Goal: Obtain resource: Download file/media

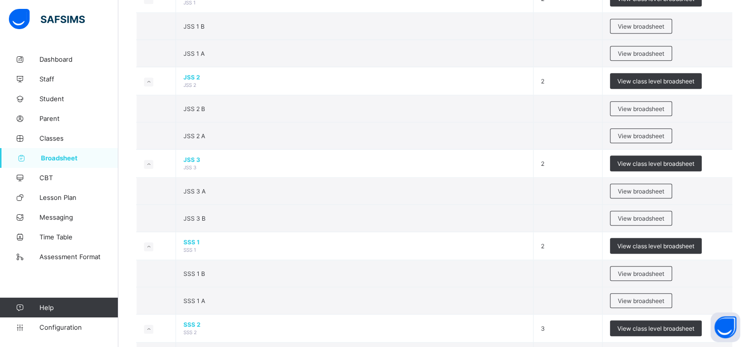
scroll to position [922, 0]
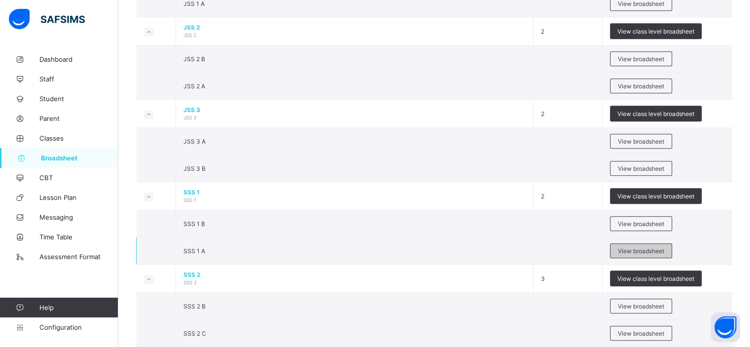
click at [635, 247] on span "View broadsheet" at bounding box center [641, 250] width 46 height 7
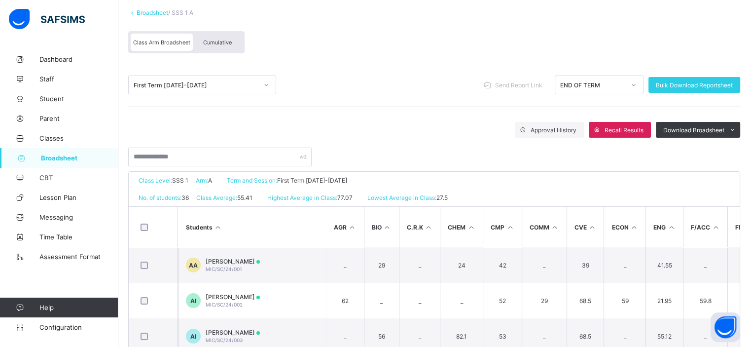
scroll to position [78, 0]
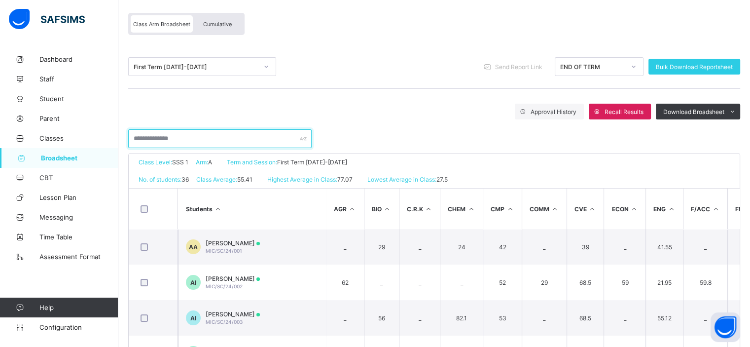
click at [198, 137] on input "text" at bounding box center [219, 138] width 183 height 19
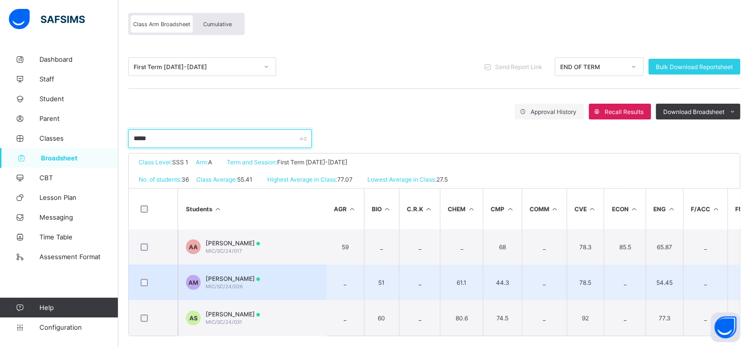
type input "*****"
click at [231, 279] on span "[PERSON_NAME]" at bounding box center [233, 278] width 54 height 7
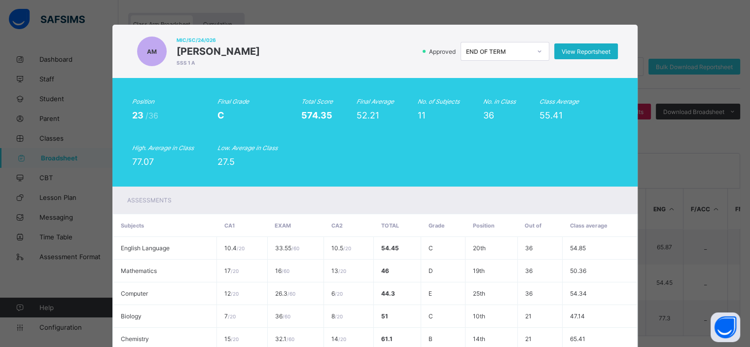
click at [573, 49] on span "View Reportsheet" at bounding box center [586, 51] width 49 height 7
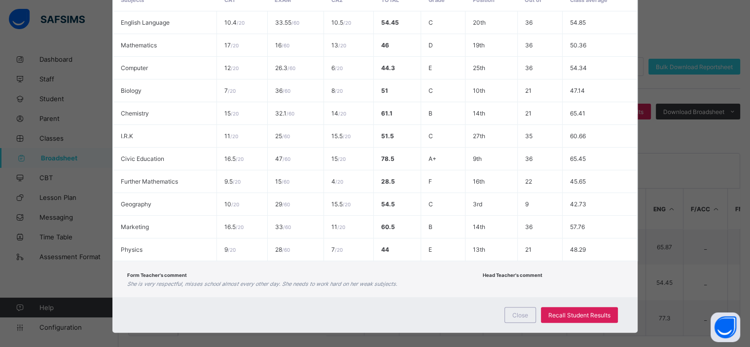
scroll to position [236, 0]
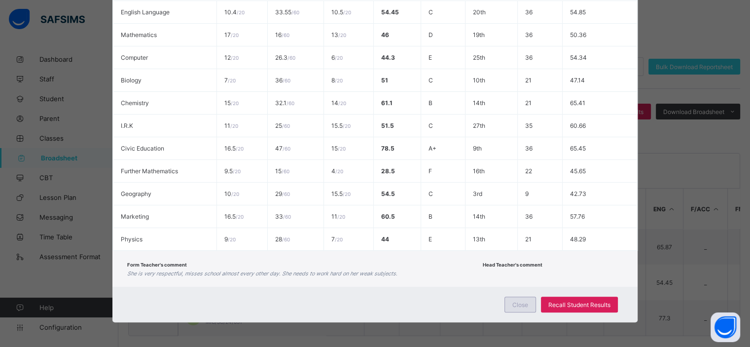
click at [519, 302] on span "Close" at bounding box center [521, 304] width 16 height 7
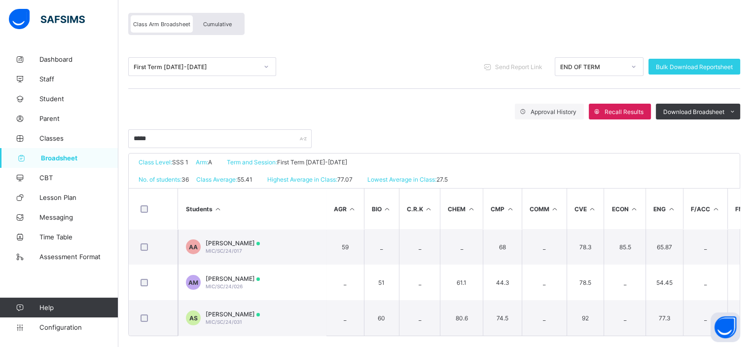
click at [268, 66] on icon at bounding box center [266, 67] width 6 height 10
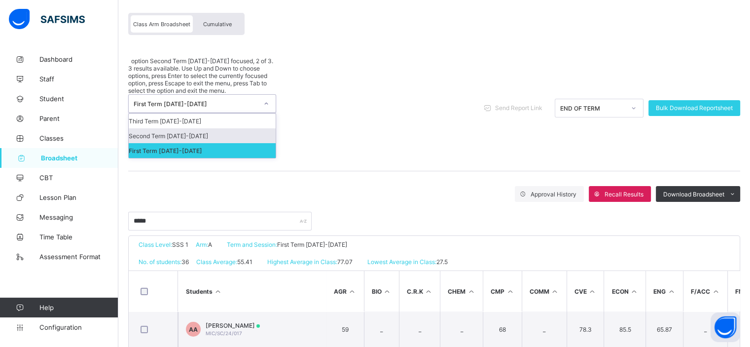
click at [189, 128] on div "Second Term [DATE]-[DATE]" at bounding box center [202, 135] width 147 height 15
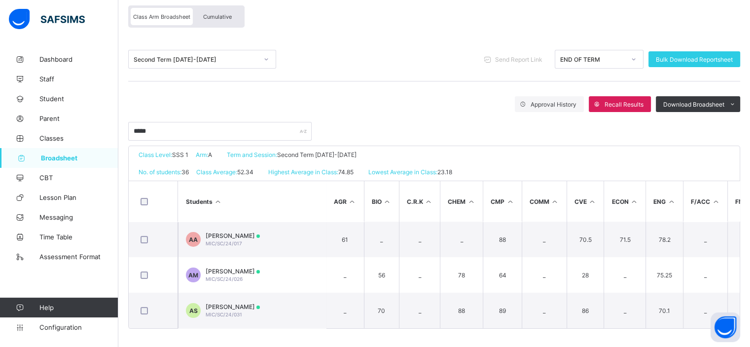
scroll to position [91, 0]
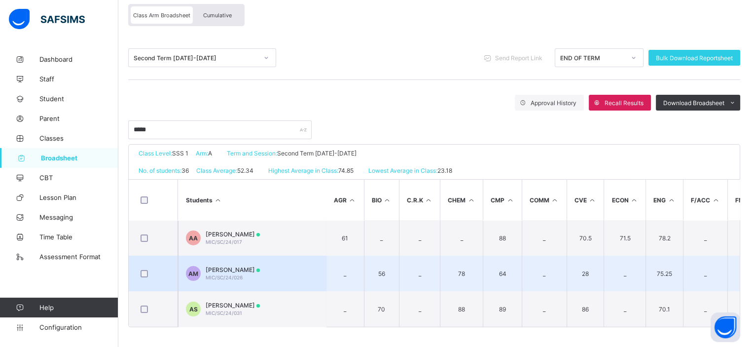
click at [251, 271] on div "[PERSON_NAME] MIC/SC/24/026" at bounding box center [233, 273] width 54 height 15
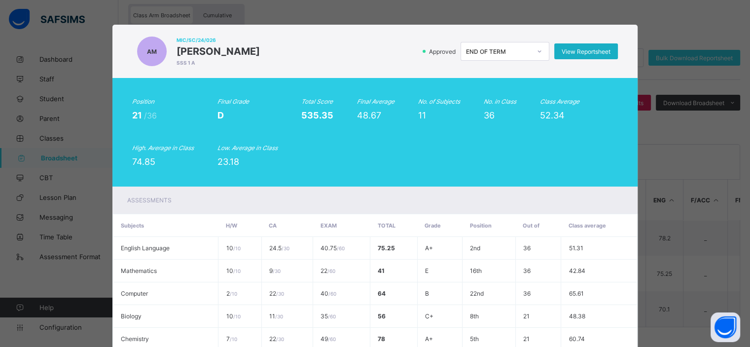
click at [583, 50] on span "View Reportsheet" at bounding box center [586, 51] width 49 height 7
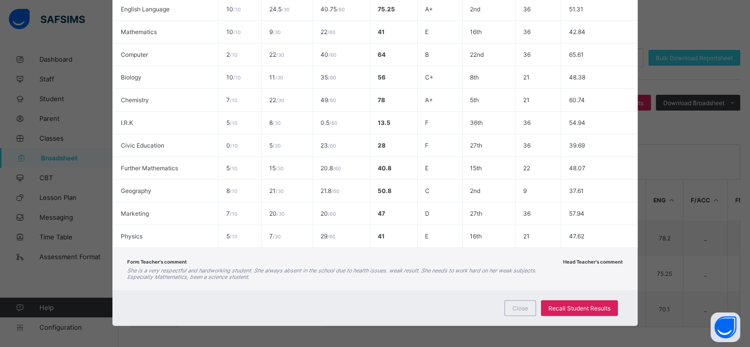
scroll to position [243, 0]
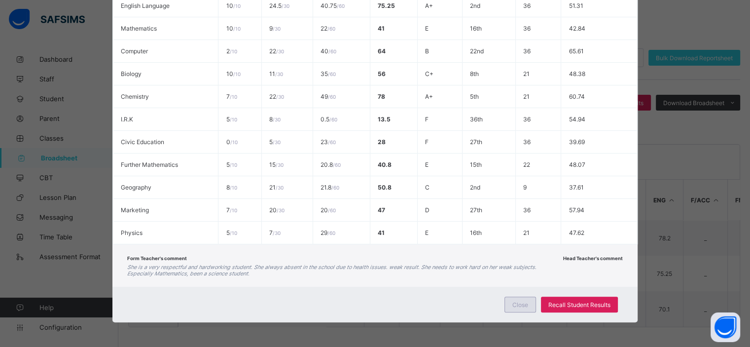
click at [513, 305] on span "Close" at bounding box center [521, 304] width 16 height 7
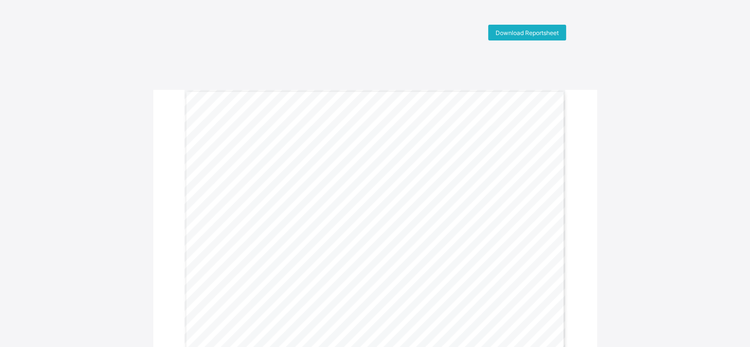
click at [525, 27] on div "Download Reportsheet" at bounding box center [527, 33] width 78 height 16
click at [521, 33] on span "Download Reportsheet" at bounding box center [527, 32] width 63 height 7
